Goal: Information Seeking & Learning: Learn about a topic

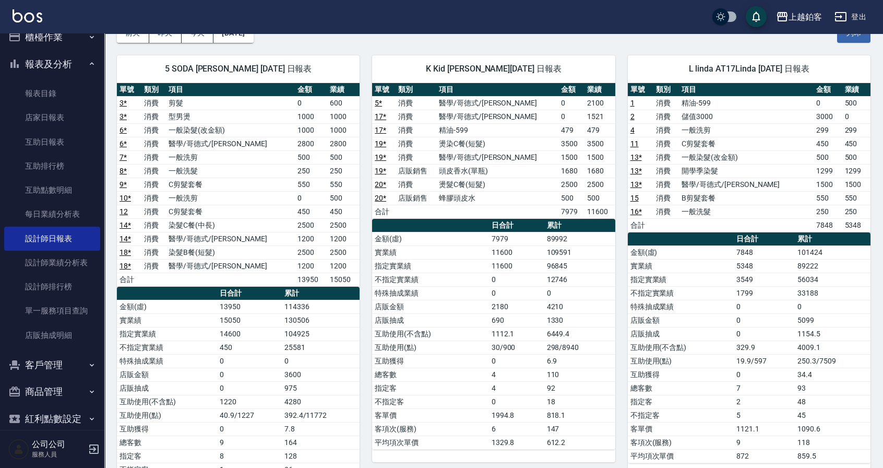
scroll to position [64, 0]
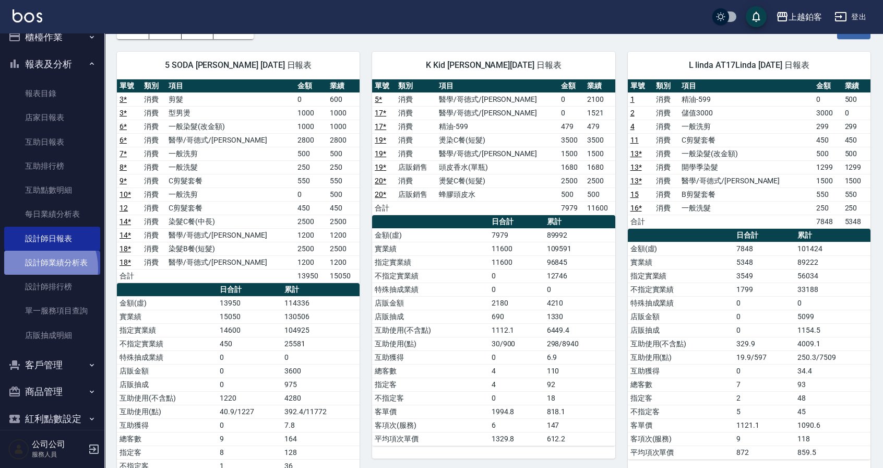
click at [33, 268] on link "設計師業績分析表" at bounding box center [52, 263] width 96 height 24
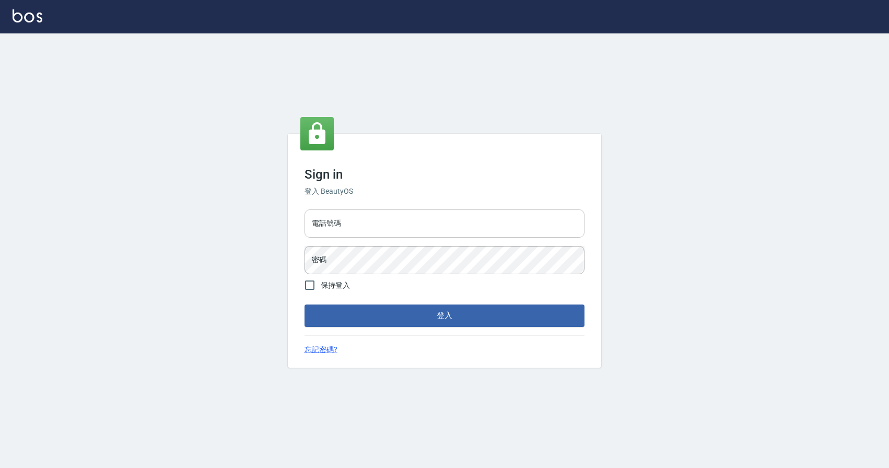
click at [383, 212] on input "電話號碼" at bounding box center [444, 223] width 280 height 28
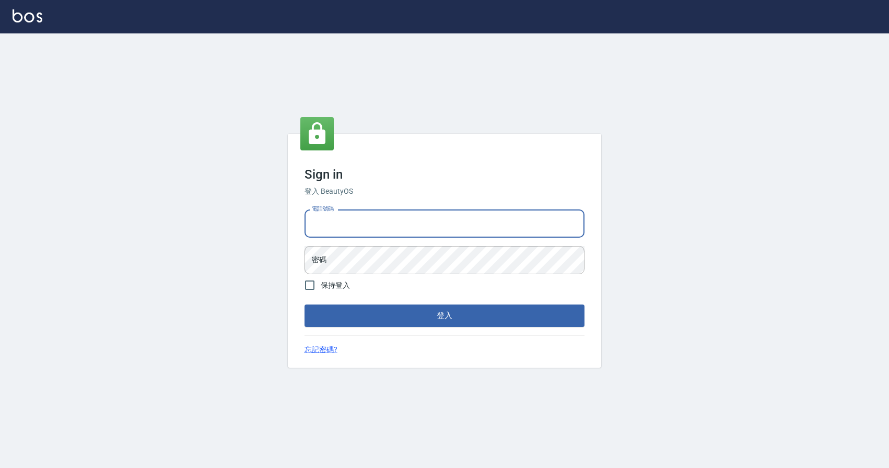
type input "0424526080"
drag, startPoint x: 369, startPoint y: 226, endPoint x: 336, endPoint y: 222, distance: 33.6
click at [336, 222] on input "0424526080" at bounding box center [444, 223] width 280 height 28
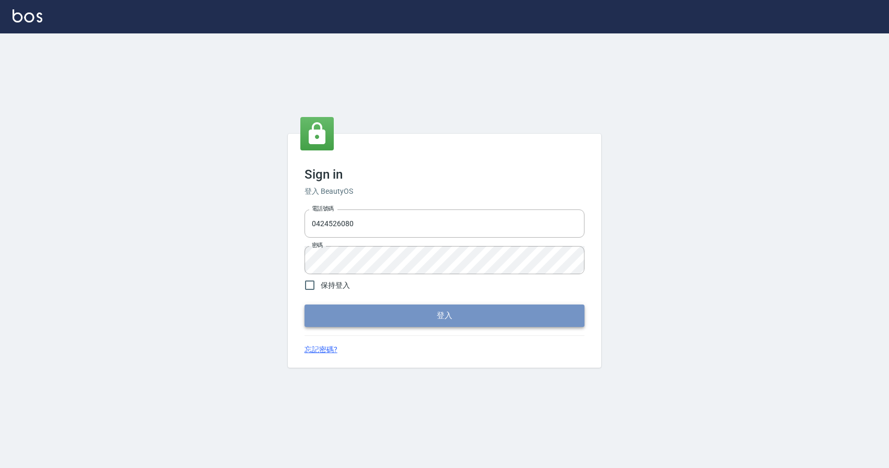
click at [346, 312] on button "登入" at bounding box center [444, 315] width 280 height 22
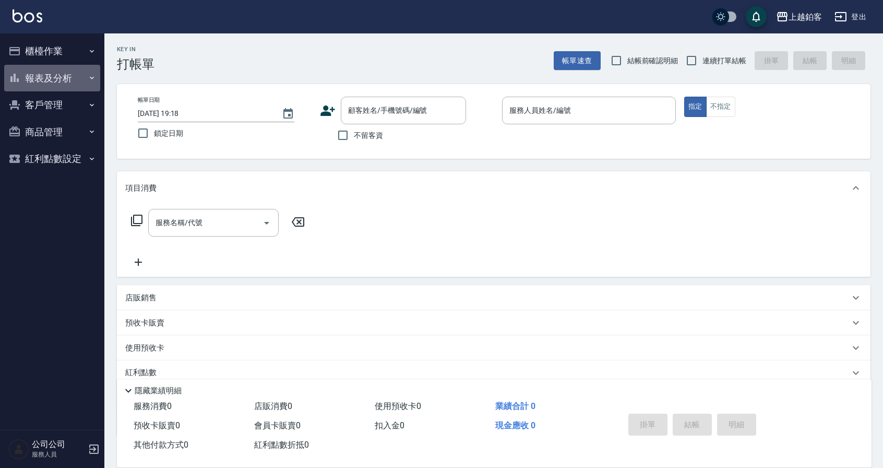
click at [76, 90] on button "報表及分析" at bounding box center [52, 78] width 96 height 27
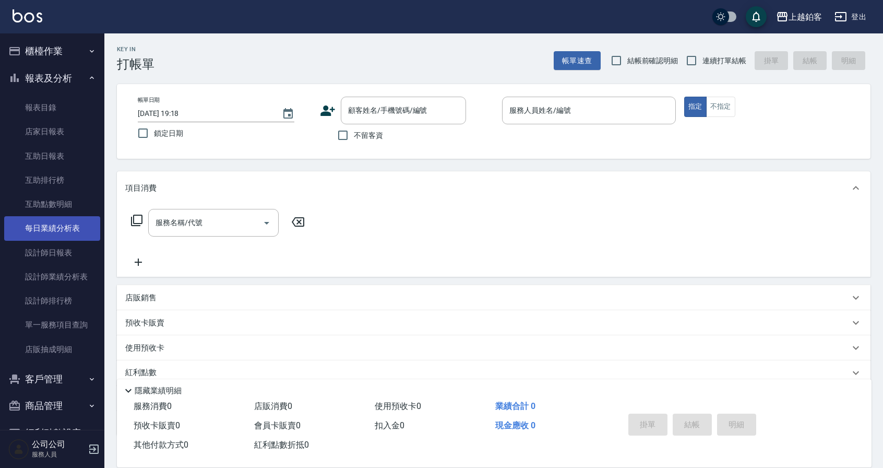
click at [65, 234] on link "每日業績分析表" at bounding box center [52, 228] width 96 height 24
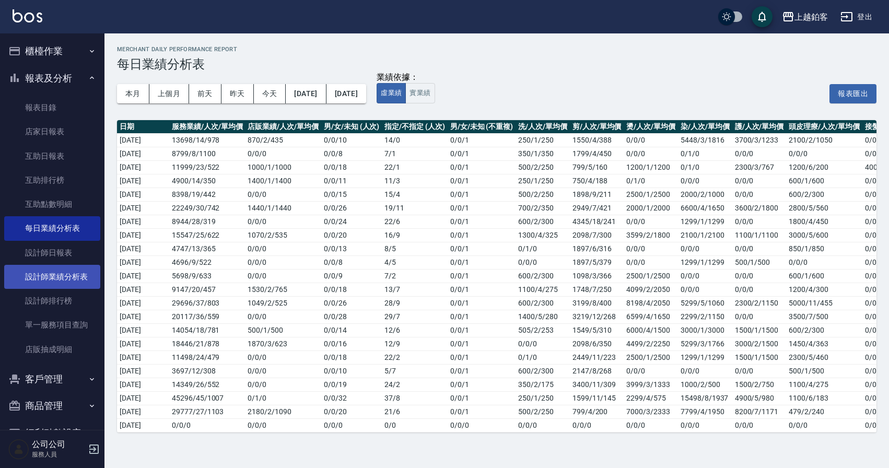
click at [63, 273] on link "設計師業績分析表" at bounding box center [52, 277] width 96 height 24
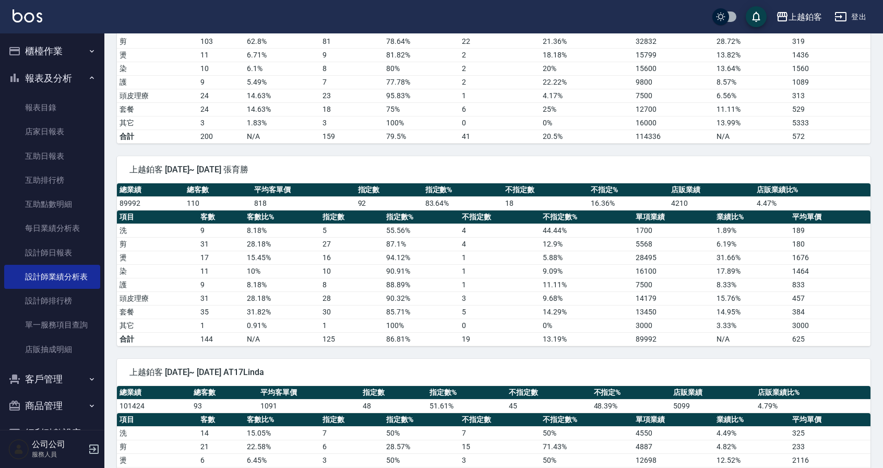
scroll to position [207, 0]
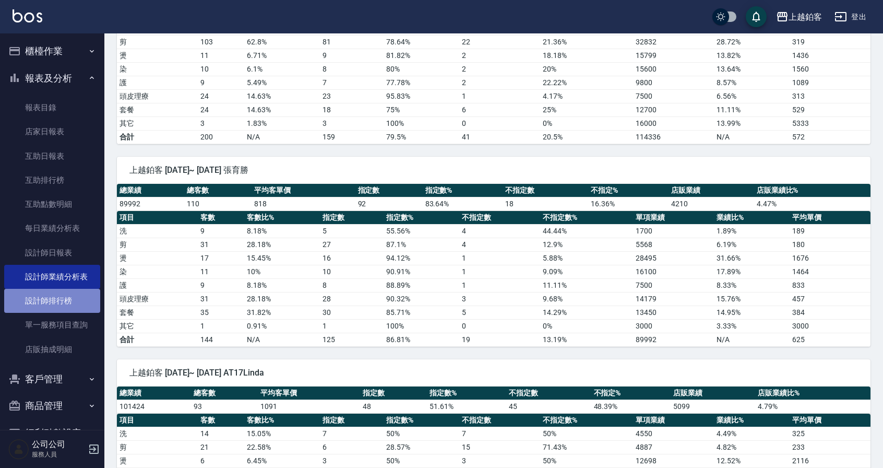
click at [65, 295] on link "設計師排行榜" at bounding box center [52, 301] width 96 height 24
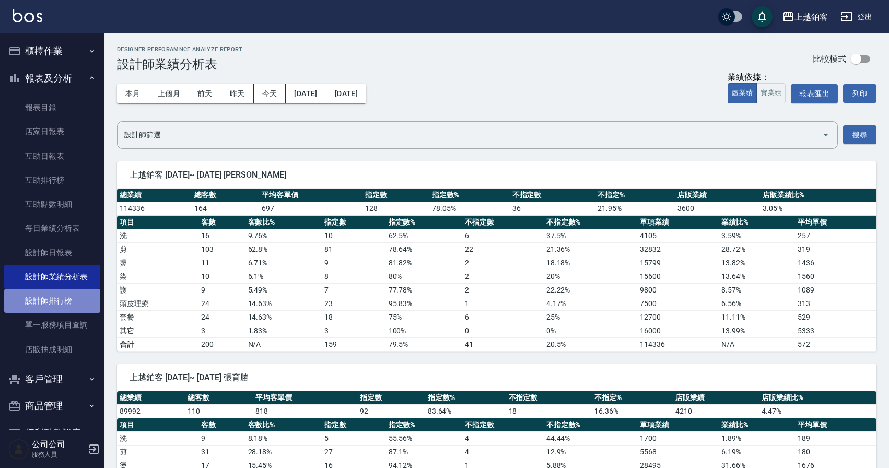
scroll to position [1, 0]
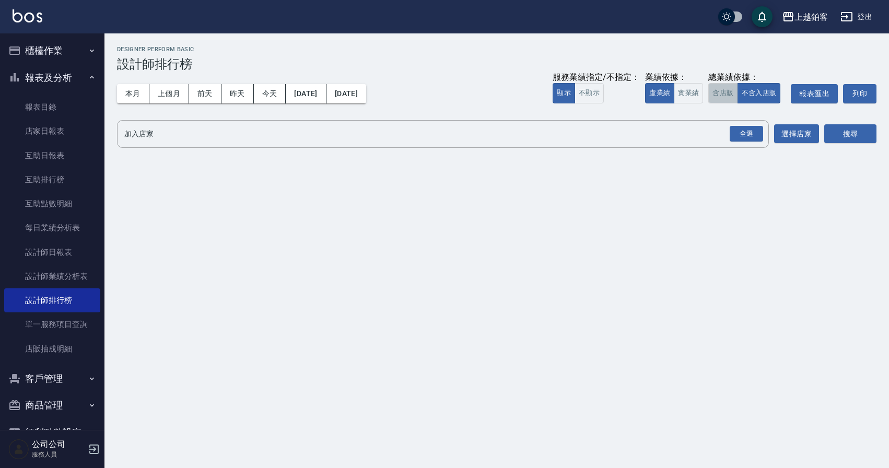
click at [723, 90] on button "含店販" at bounding box center [722, 93] width 29 height 20
drag, startPoint x: 732, startPoint y: 132, endPoint x: 792, endPoint y: 134, distance: 60.1
click at [734, 132] on div "全選" at bounding box center [745, 134] width 33 height 16
click at [852, 131] on button "搜尋" at bounding box center [850, 134] width 52 height 19
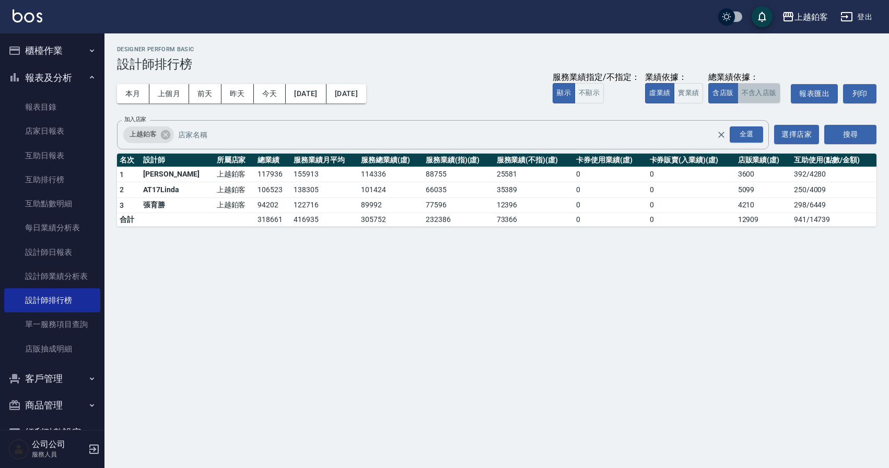
click at [751, 88] on button "不含入店販" at bounding box center [758, 93] width 43 height 20
click at [684, 97] on button "實業績" at bounding box center [688, 93] width 29 height 20
